Goal: Navigation & Orientation: Find specific page/section

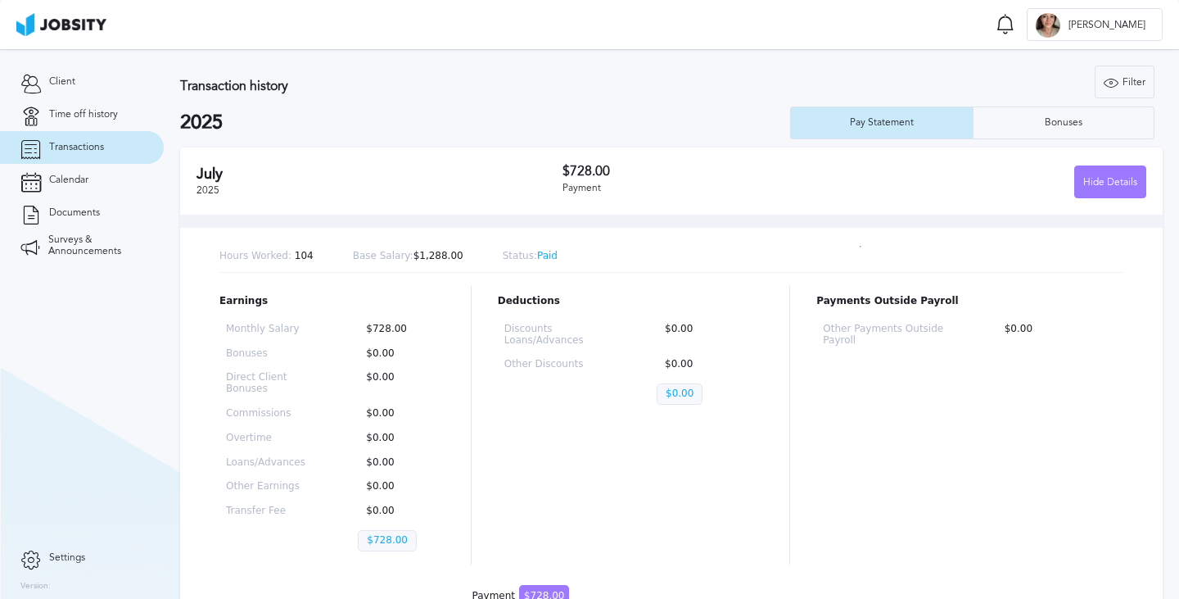
click at [88, 151] on span "Transactions" at bounding box center [76, 147] width 55 height 11
click at [86, 111] on span "Time off history" at bounding box center [83, 114] width 69 height 11
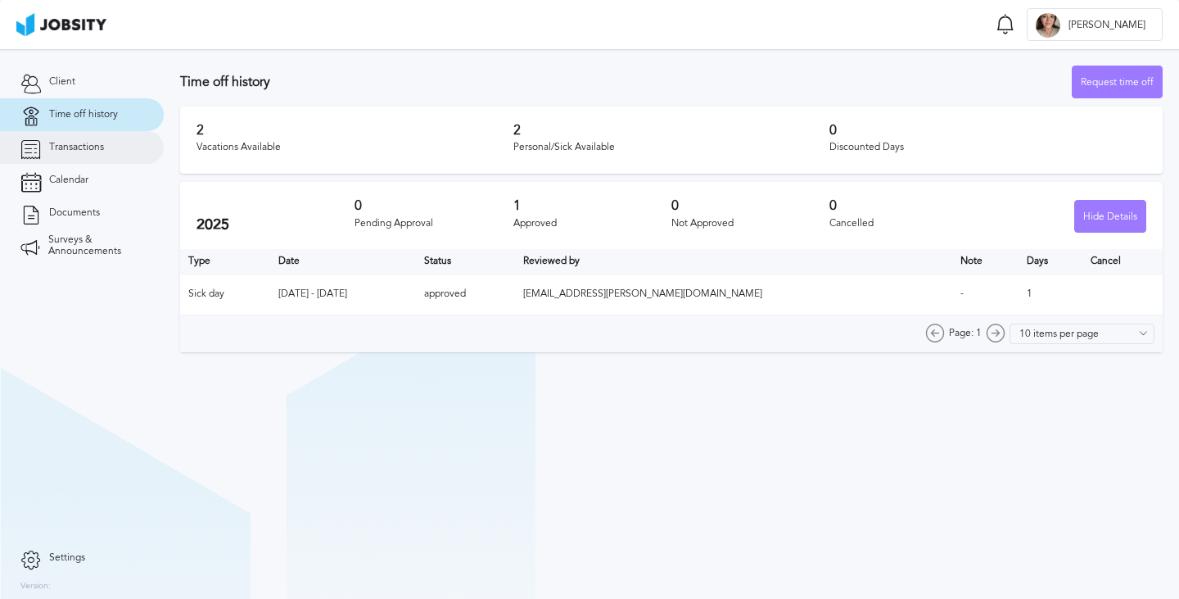
click at [84, 156] on link "Transactions" at bounding box center [82, 147] width 164 height 33
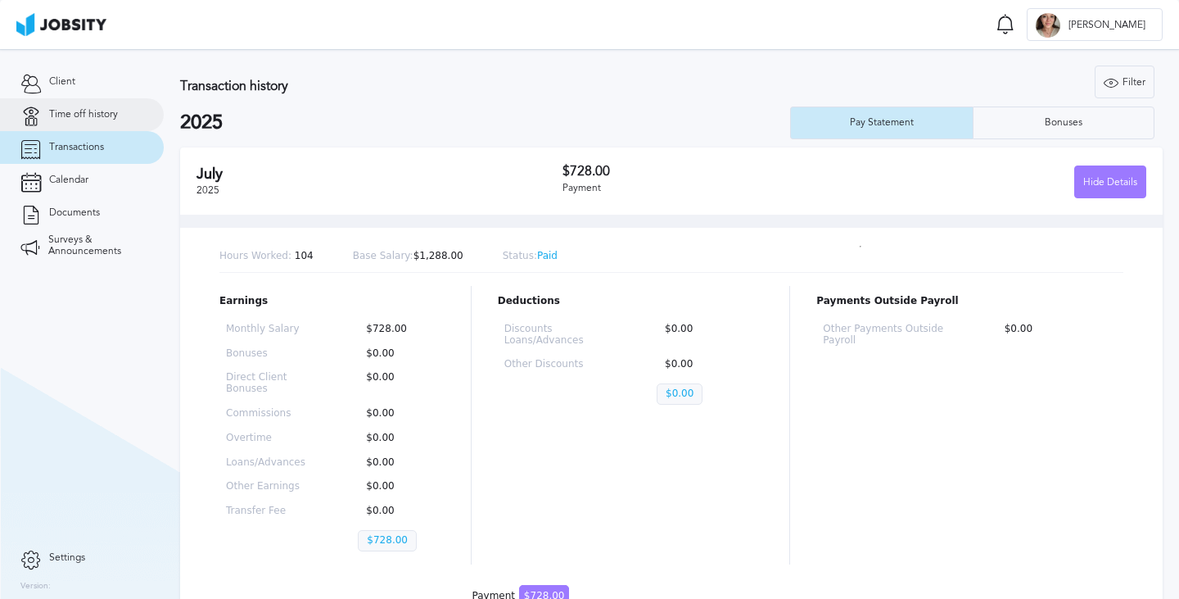
click at [86, 118] on span "Time off history" at bounding box center [83, 114] width 69 height 11
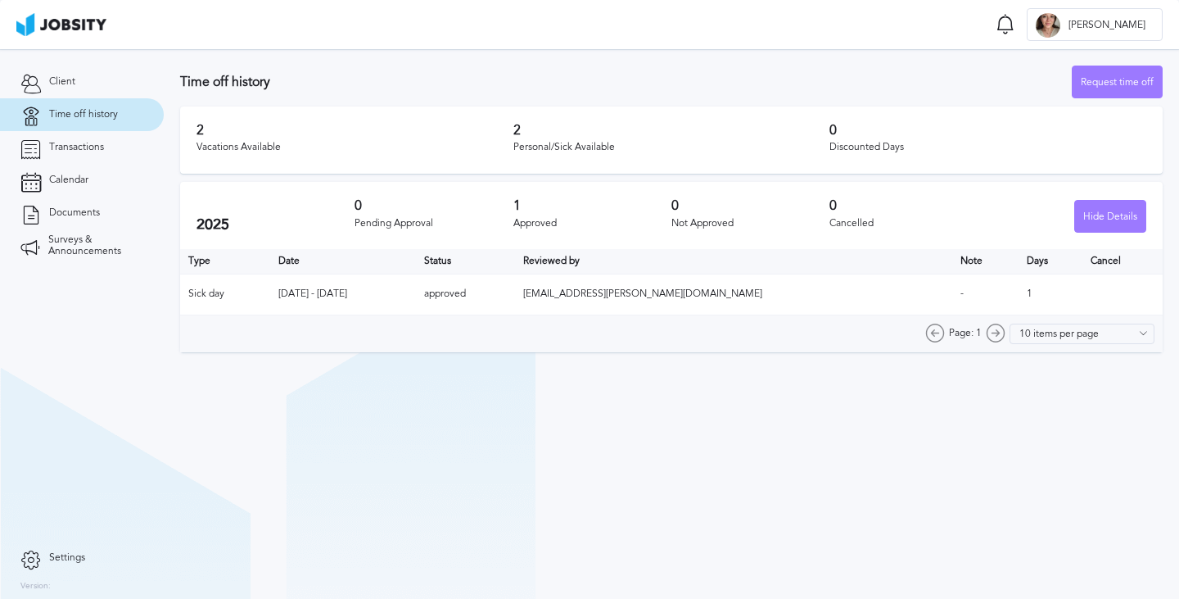
click at [200, 135] on h3 "2" at bounding box center [355, 130] width 317 height 15
click at [85, 177] on span "Calendar" at bounding box center [68, 179] width 39 height 11
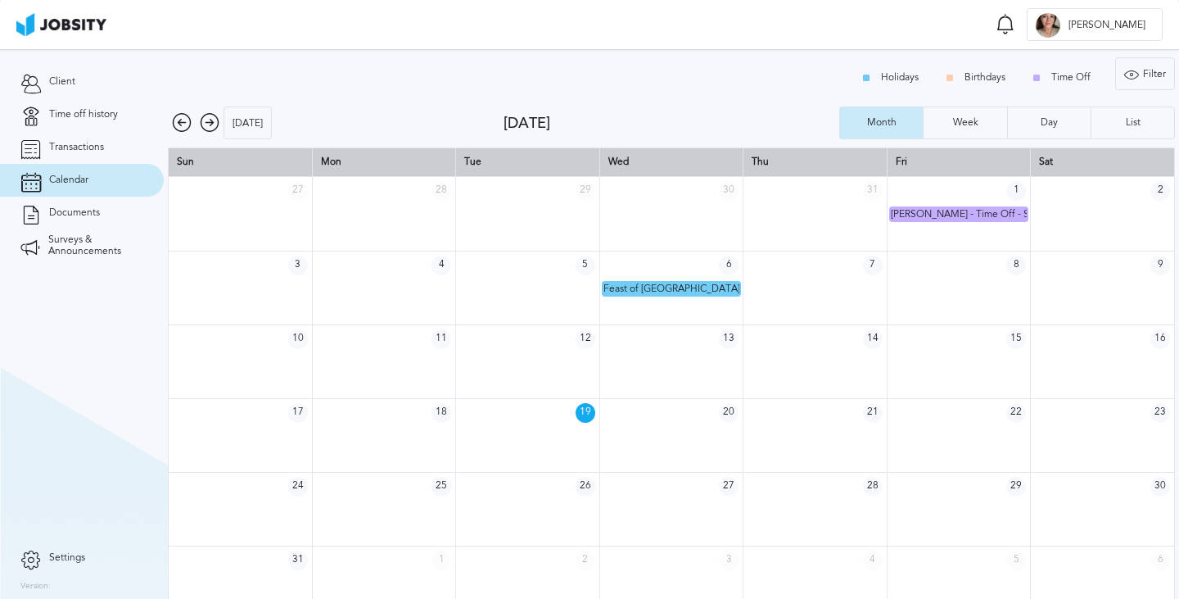
scroll to position [22, 0]
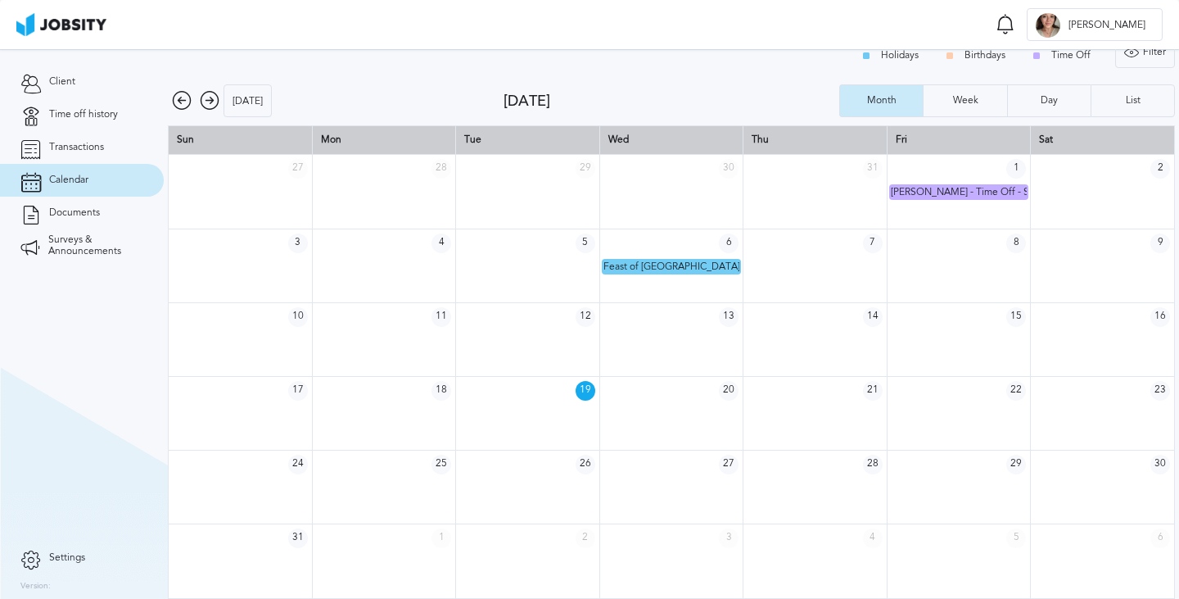
click at [206, 106] on icon at bounding box center [210, 101] width 20 height 20
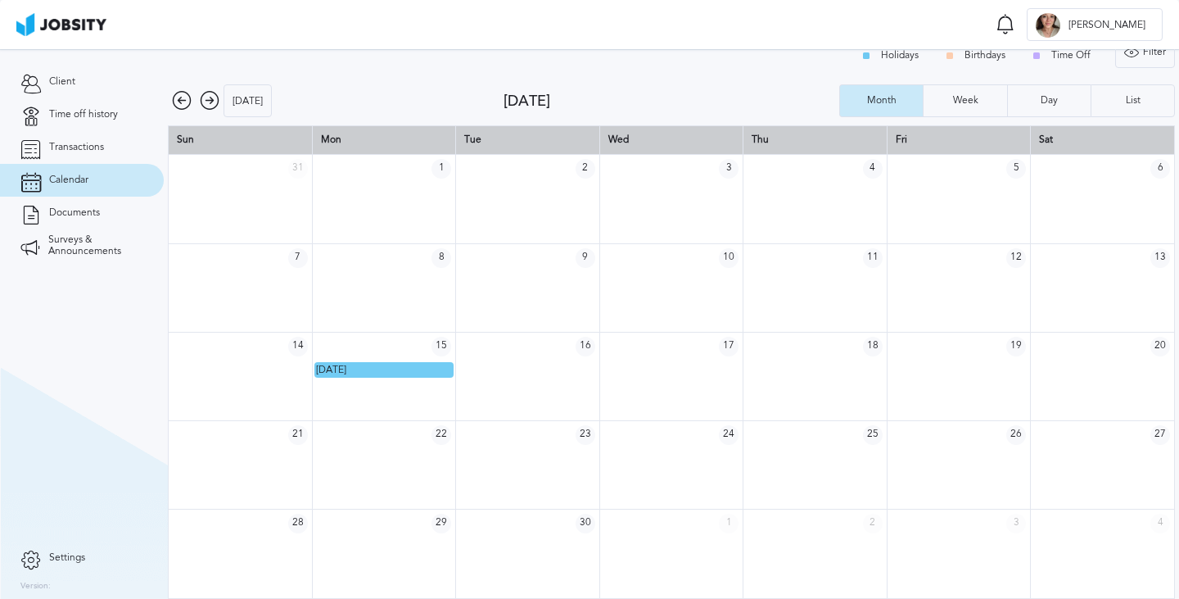
click at [206, 106] on icon at bounding box center [210, 101] width 20 height 20
click at [179, 105] on icon at bounding box center [182, 101] width 20 height 20
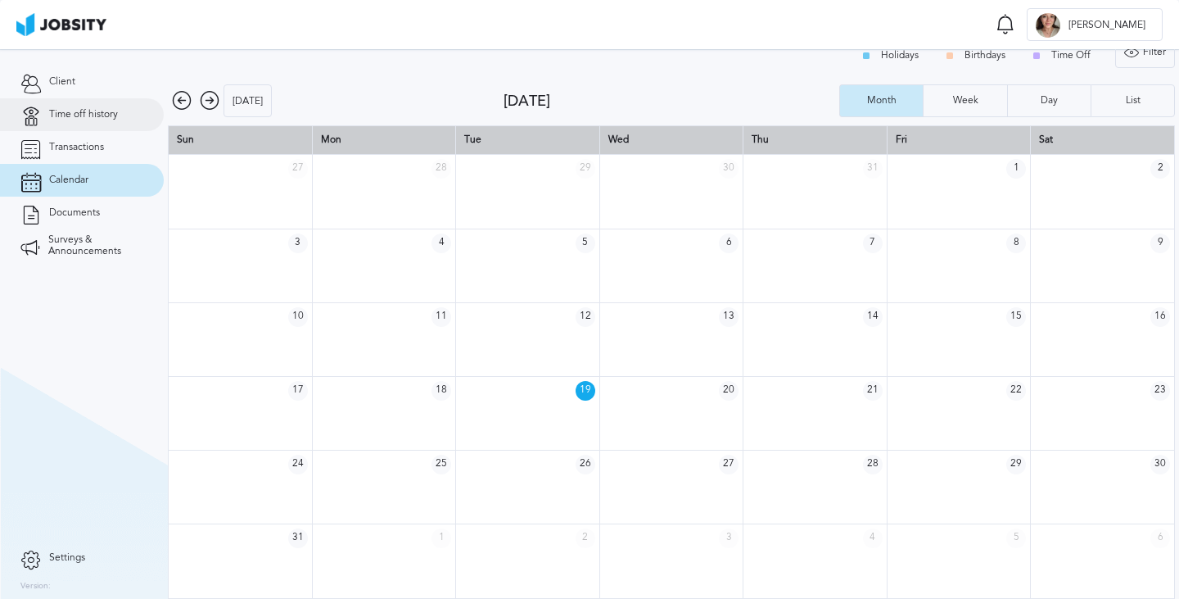
click at [59, 102] on link "Time off history" at bounding box center [82, 114] width 164 height 33
